Goal: Find specific page/section

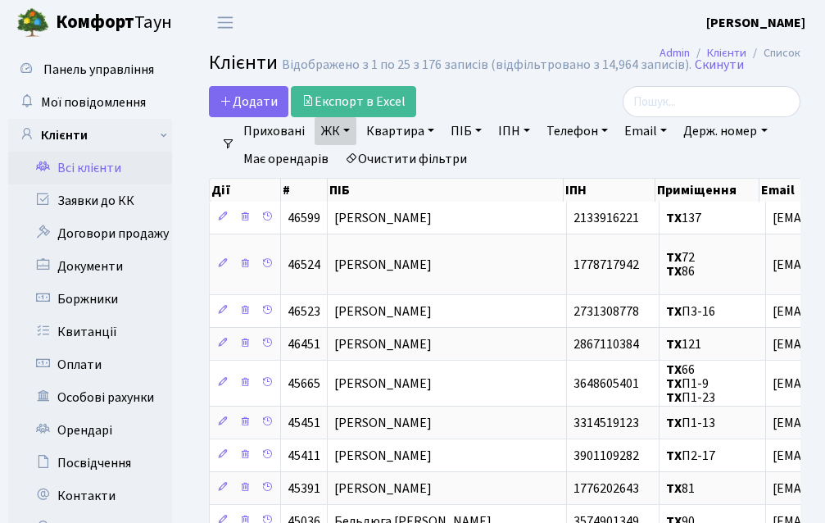
select select "25"
click at [99, 197] on link "Заявки до КК" at bounding box center [90, 200] width 164 height 33
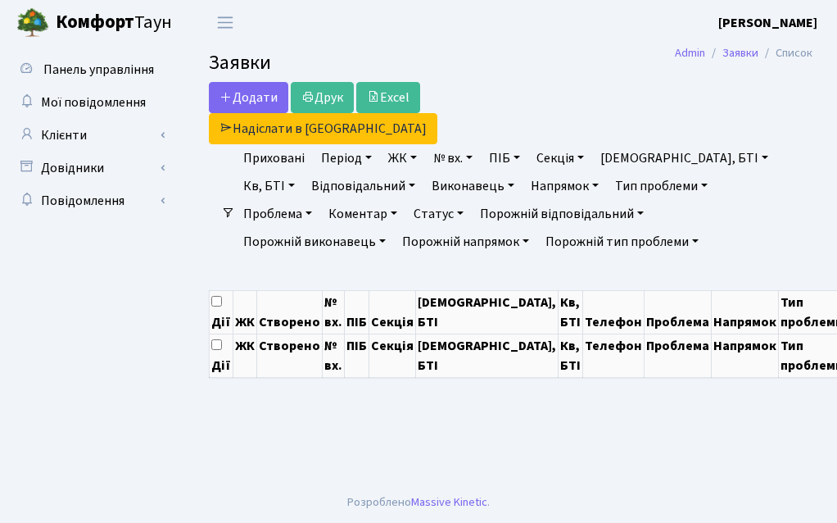
select select "25"
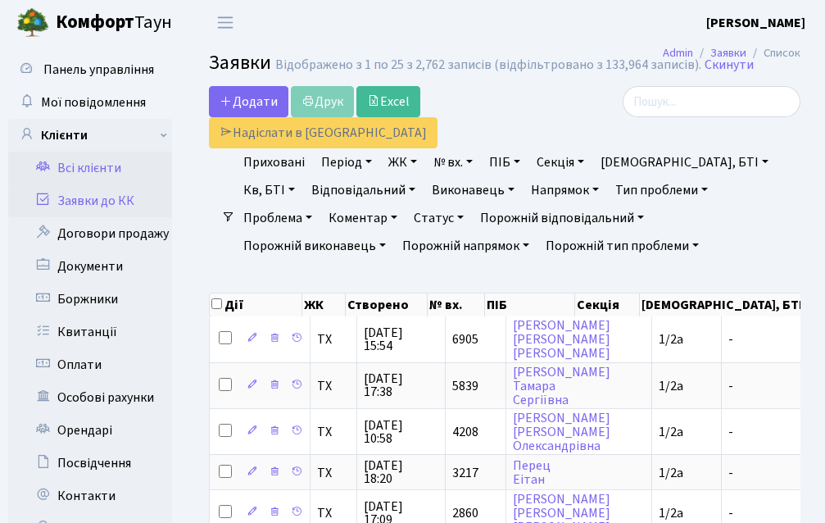
click at [100, 176] on link "Всі клієнти" at bounding box center [90, 168] width 164 height 33
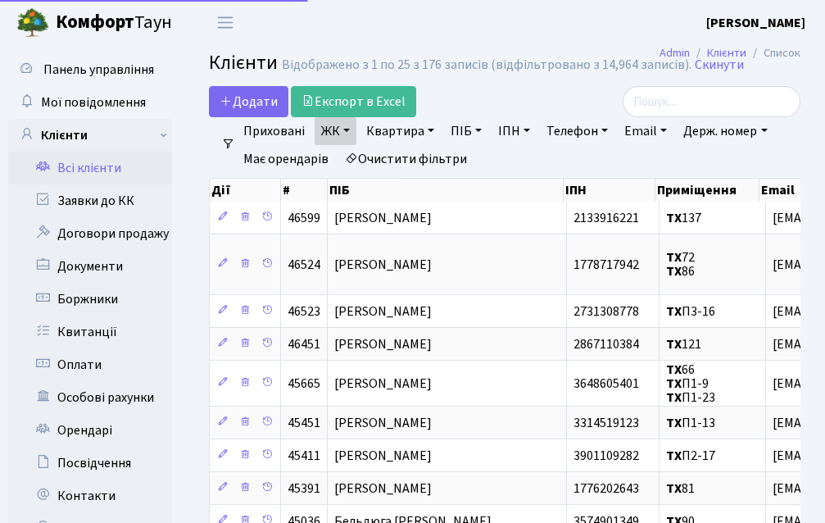
select select "25"
